Goal: Information Seeking & Learning: Learn about a topic

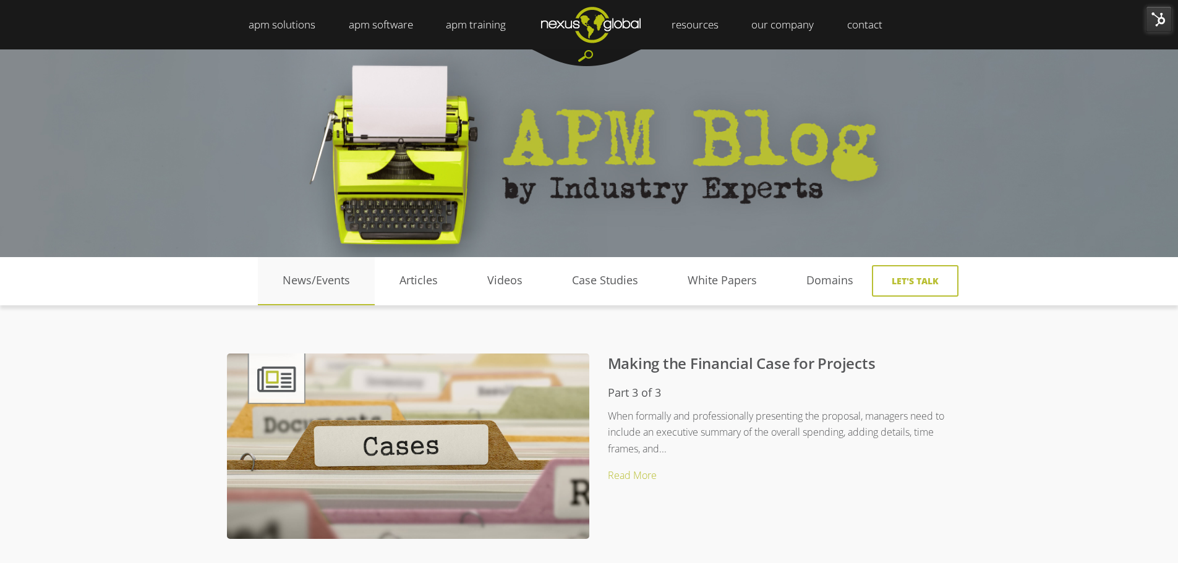
click at [298, 271] on link "News/Events" at bounding box center [316, 280] width 117 height 19
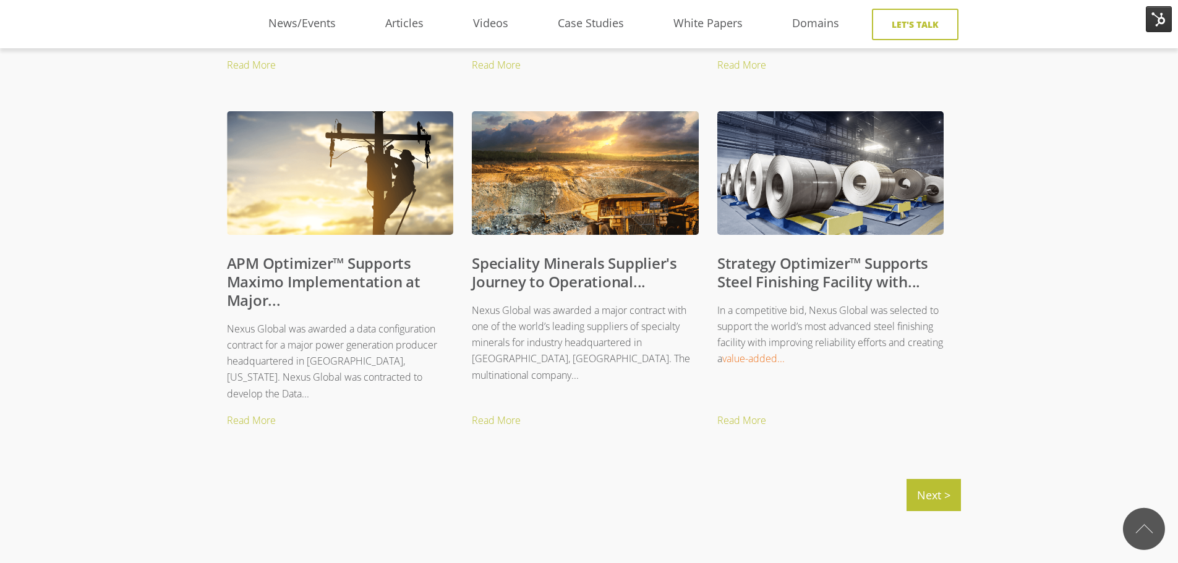
scroll to position [1237, 0]
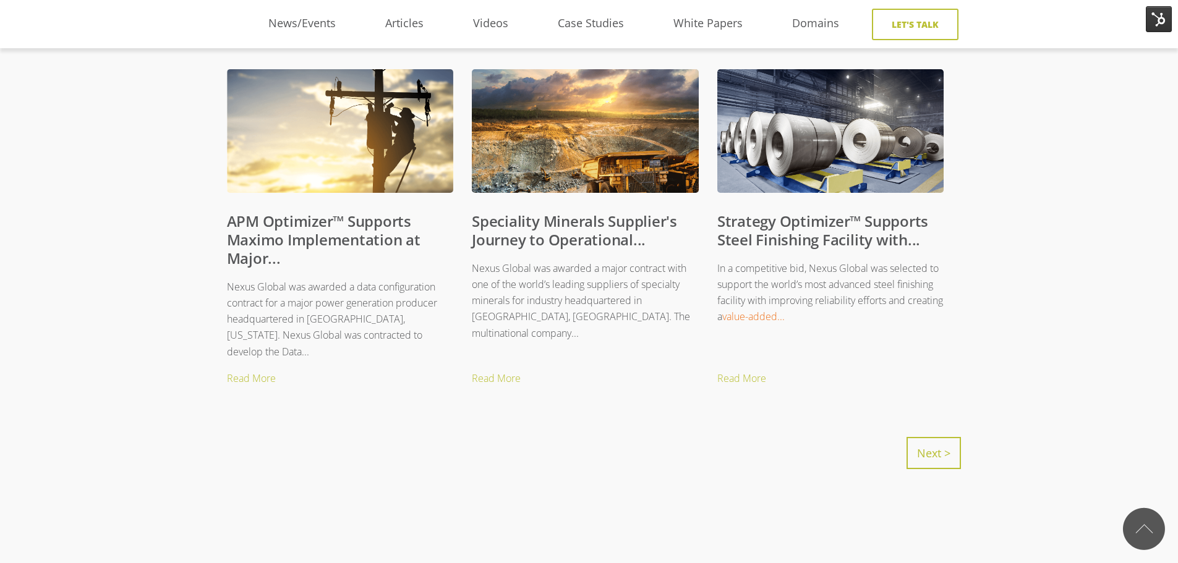
click at [940, 449] on link "Next >" at bounding box center [933, 453] width 54 height 32
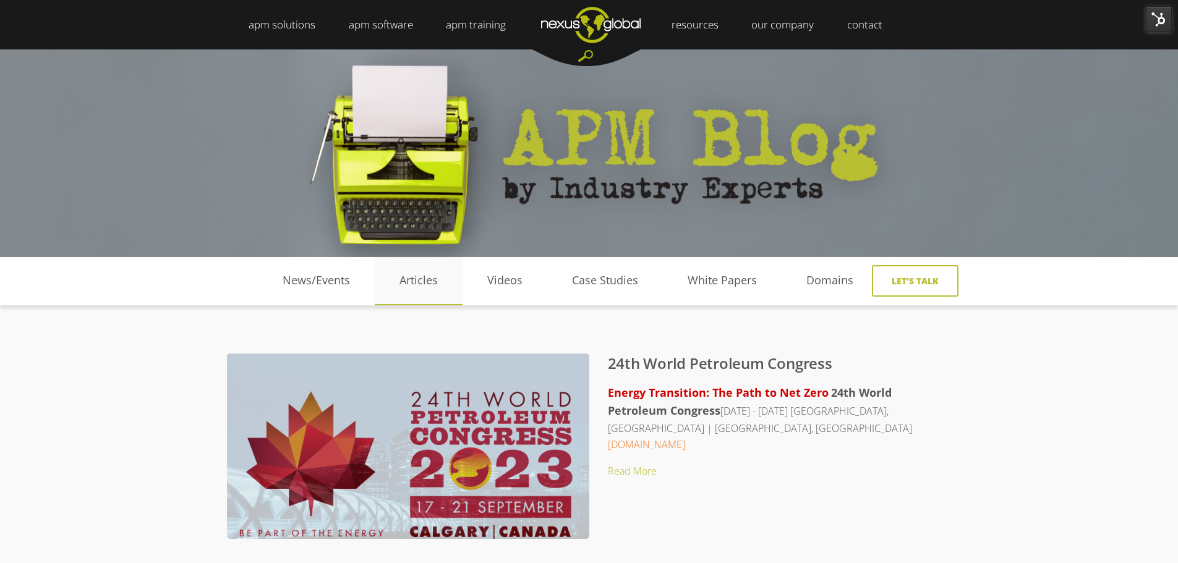
click at [428, 282] on link "Articles" at bounding box center [419, 280] width 88 height 19
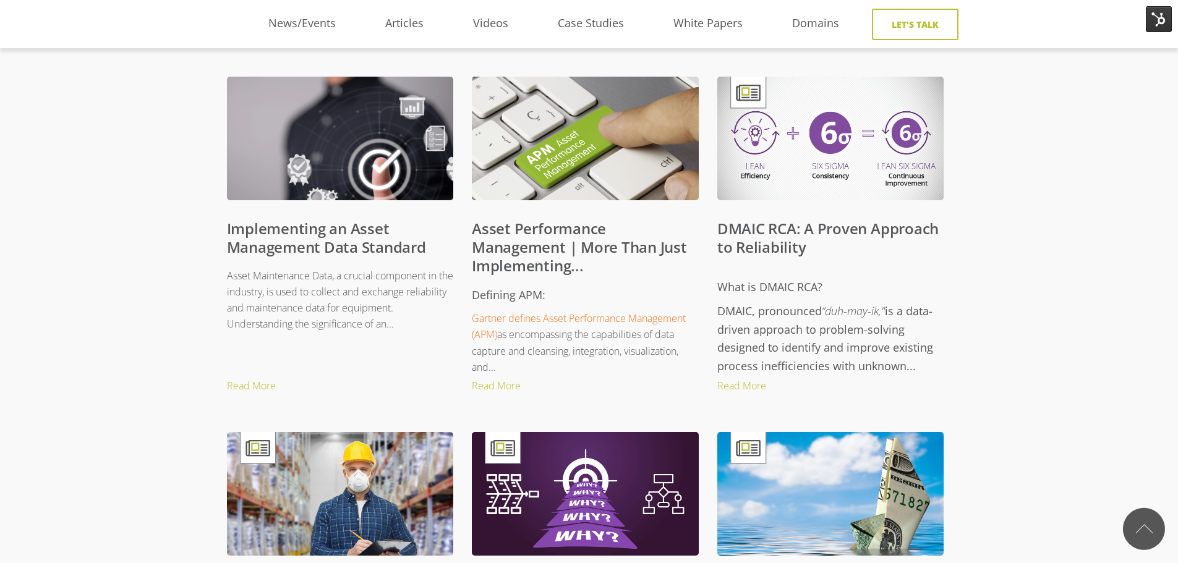
scroll to position [495, 0]
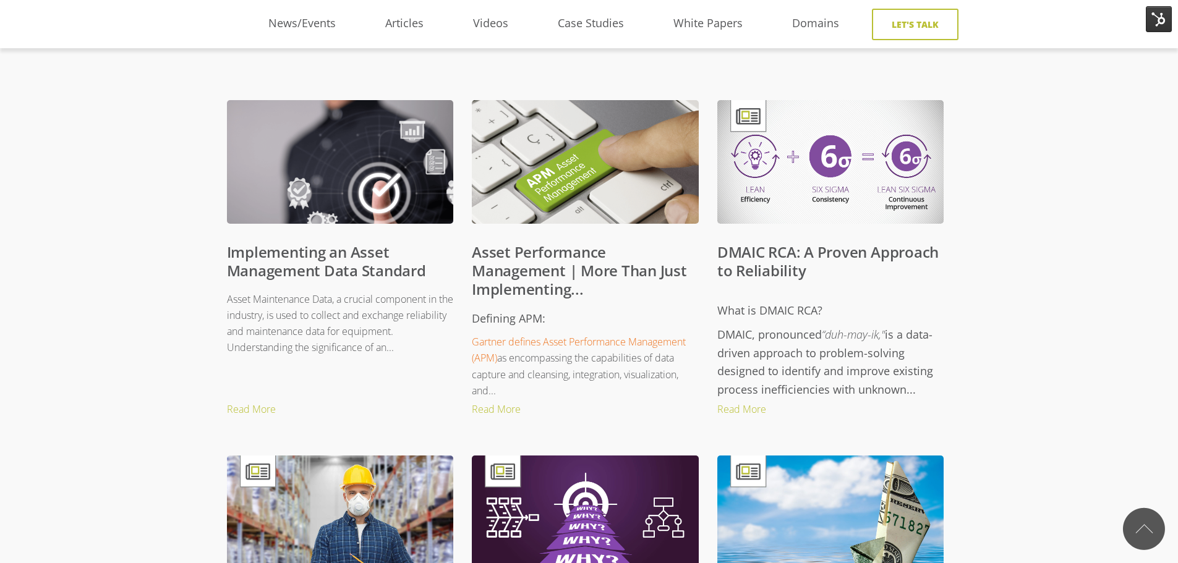
click at [737, 250] on link "DMAIC RCA: A Proven Approach to Reliability" at bounding box center [827, 261] width 221 height 39
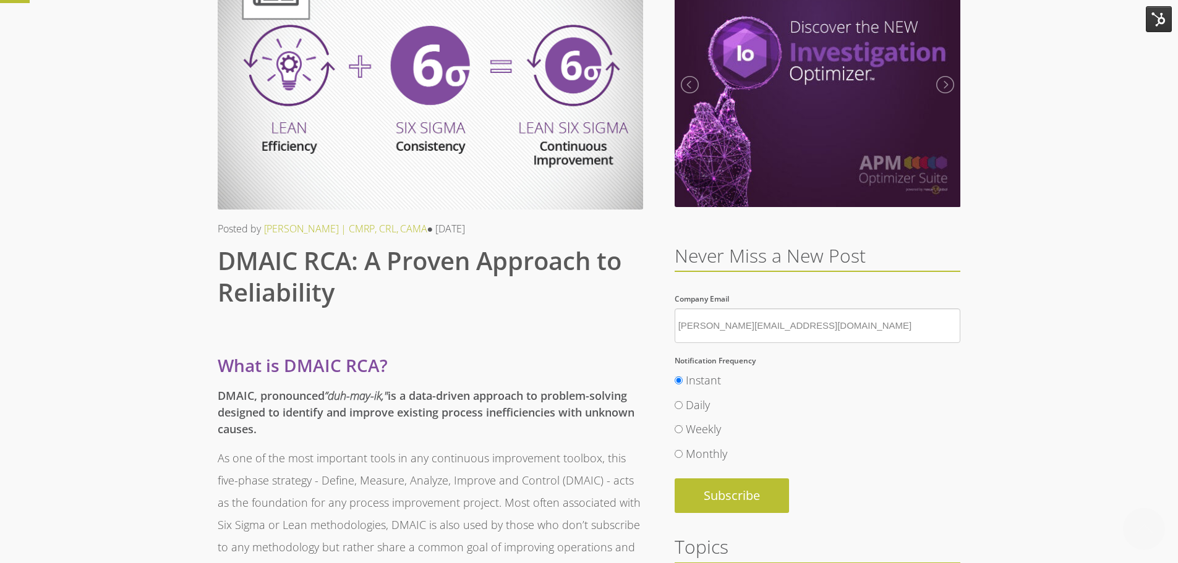
scroll to position [124, 0]
drag, startPoint x: 295, startPoint y: 415, endPoint x: 249, endPoint y: 403, distance: 47.8
click at [294, 415] on h5 "DMAIC, pronounced “duh-may-ik," is a data-driven approach to problem-solving de…" at bounding box center [430, 412] width 425 height 50
drag, startPoint x: 219, startPoint y: 395, endPoint x: 258, endPoint y: 427, distance: 50.1
click at [258, 427] on h5 "DMAIC, pronounced “duh-may-ik," is a data-driven approach to problem-solving de…" at bounding box center [430, 412] width 425 height 50
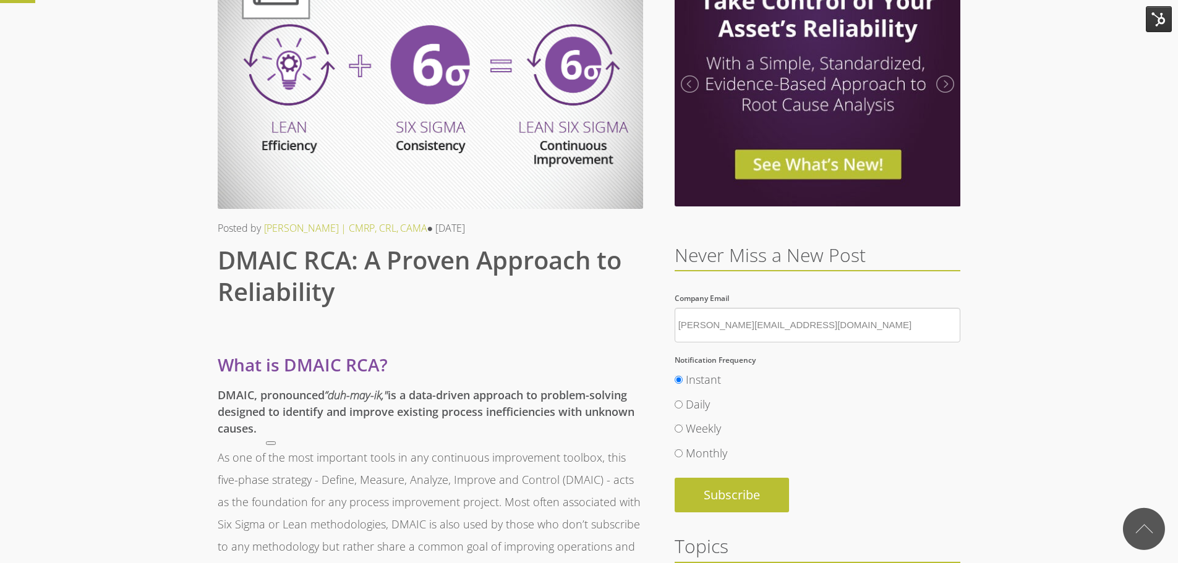
click at [1158, 22] on img at bounding box center [1159, 19] width 26 height 26
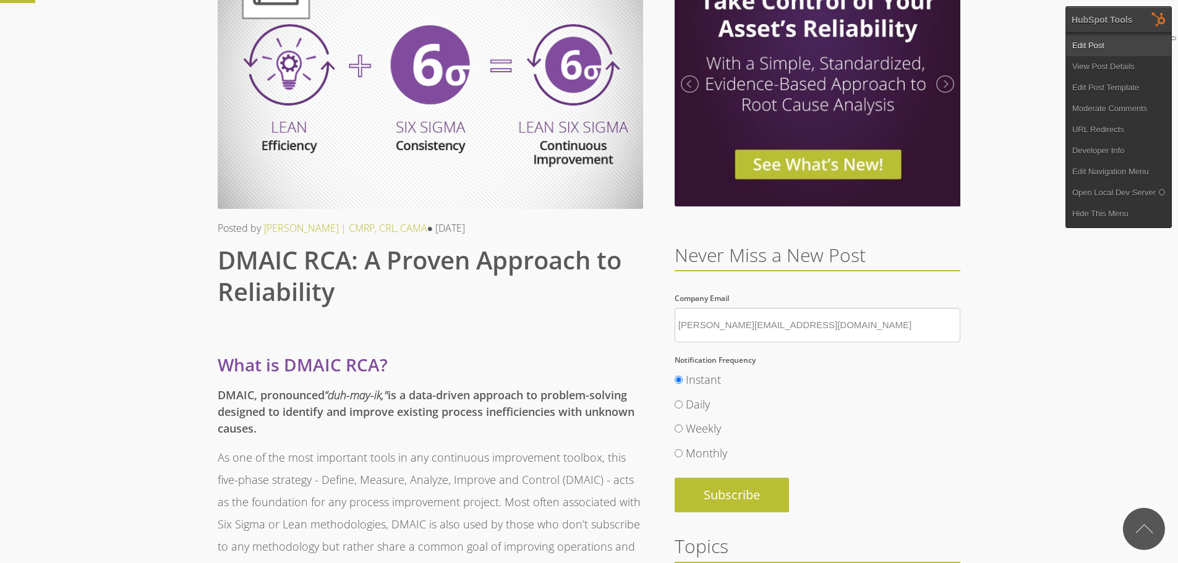
click at [1085, 41] on link "Edit Post" at bounding box center [1118, 45] width 105 height 21
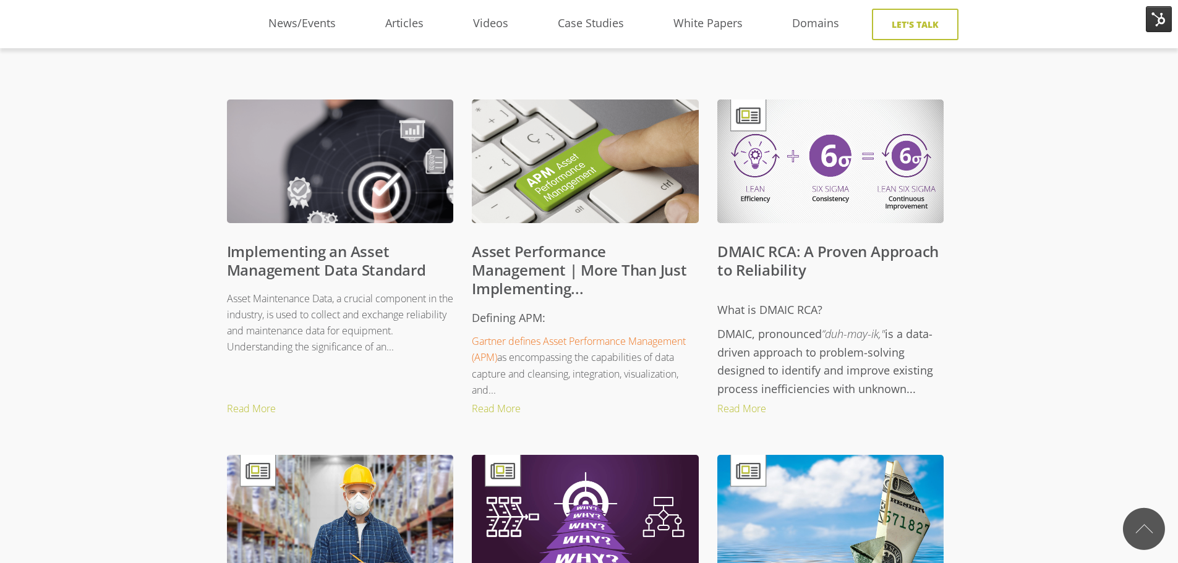
scroll to position [495, 0]
